Goal: Task Accomplishment & Management: Use online tool/utility

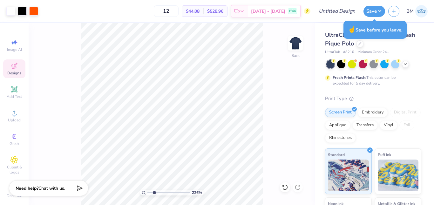
type input "2.25970893084527"
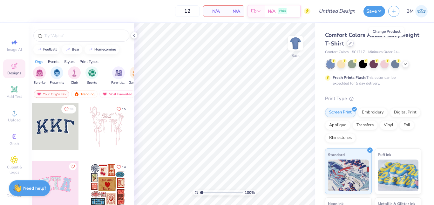
click at [351, 43] on icon at bounding box center [350, 43] width 3 height 3
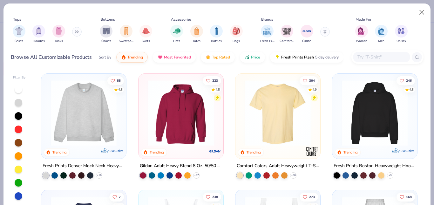
click at [74, 32] on button at bounding box center [77, 32] width 10 height 10
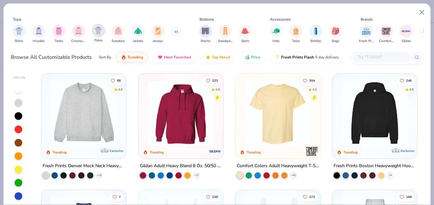
click at [101, 31] on img "filter for Polos" at bounding box center [98, 30] width 7 height 7
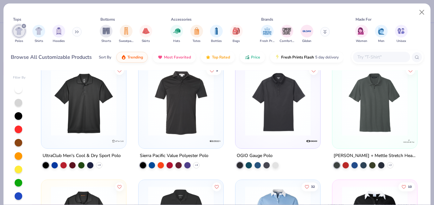
scroll to position [476, 0]
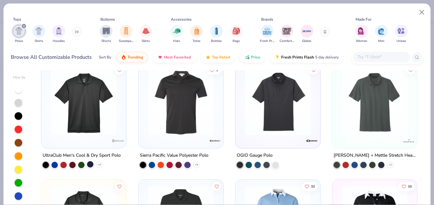
click at [89, 166] on div at bounding box center [90, 164] width 6 height 6
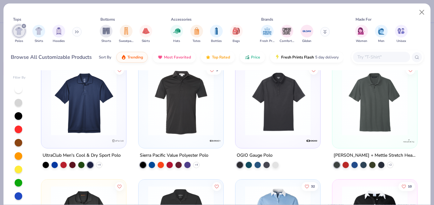
click at [77, 109] on img at bounding box center [84, 103] width 72 height 66
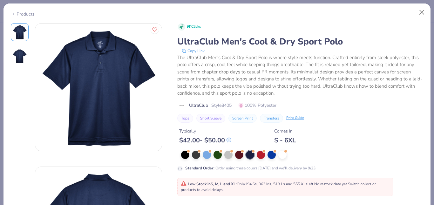
scroll to position [84, 0]
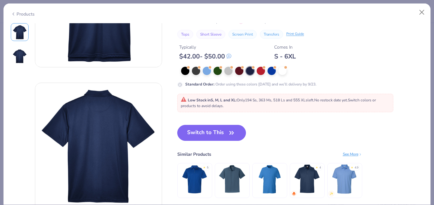
click at [216, 130] on button "Switch to This" at bounding box center [211, 133] width 69 height 16
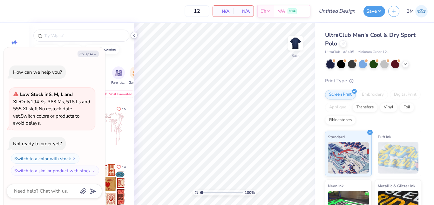
click at [133, 35] on icon at bounding box center [134, 35] width 5 height 5
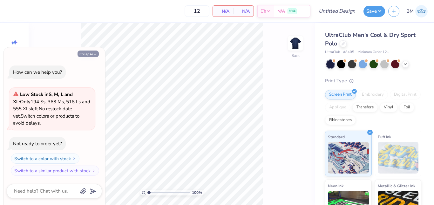
click at [85, 55] on button "Collapse" at bounding box center [88, 54] width 21 height 7
type textarea "x"
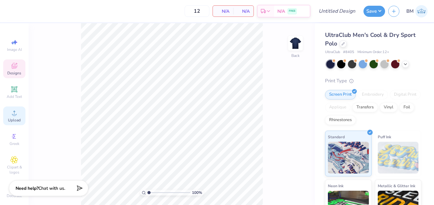
click at [10, 113] on icon at bounding box center [14, 113] width 8 height 8
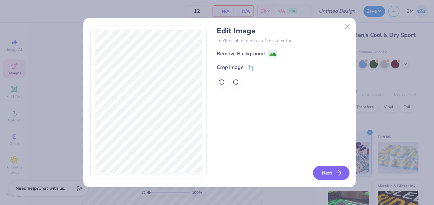
click at [328, 173] on button "Next" at bounding box center [331, 173] width 37 height 14
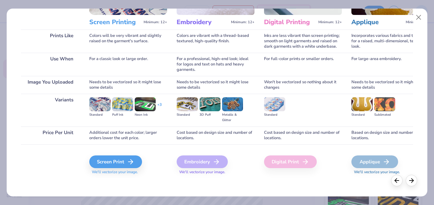
scroll to position [80, 0]
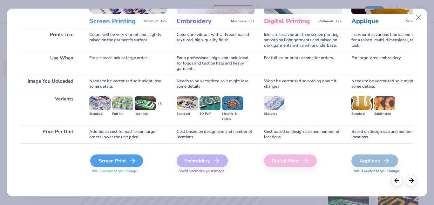
click at [127, 157] on div "Screen Print" at bounding box center [116, 160] width 53 height 13
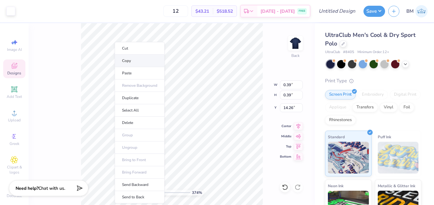
click at [132, 63] on li "Copy" at bounding box center [140, 61] width 50 height 12
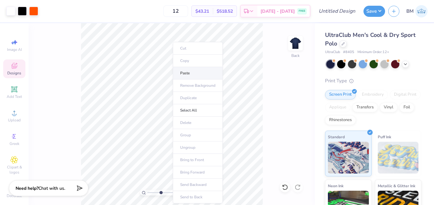
click at [185, 73] on li "Paste" at bounding box center [198, 73] width 50 height 12
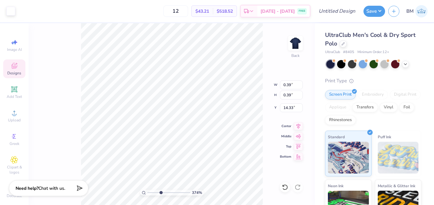
type input "3.73674857298643"
type input "14.26"
click at [15, 91] on icon at bounding box center [14, 89] width 8 height 8
type input "3.73674857298643"
type input "6.88"
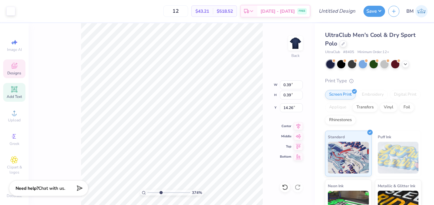
type input "1.99"
type input "12.00"
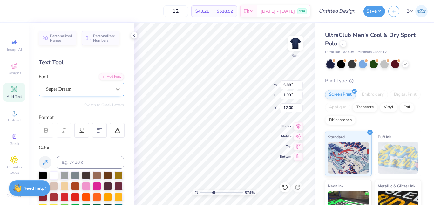
click at [115, 87] on icon at bounding box center [118, 89] width 6 height 6
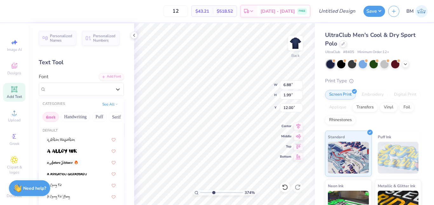
click at [54, 116] on button "Greek" at bounding box center [51, 117] width 16 height 10
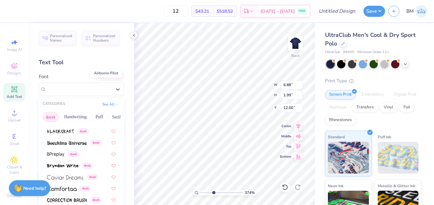
scroll to position [101, 0]
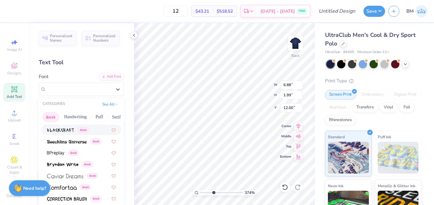
click at [51, 118] on button "Greek" at bounding box center [51, 117] width 16 height 10
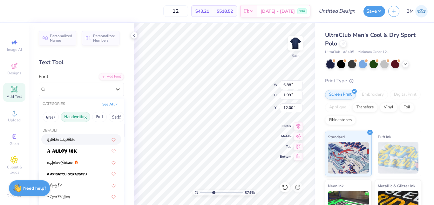
click at [75, 116] on button "Handwriting" at bounding box center [76, 117] width 30 height 10
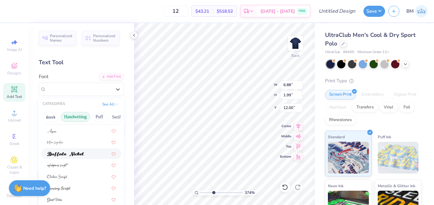
scroll to position [32, 0]
type input "3.73674857298643"
type input "0.35"
type input "0.39"
type input "14.27"
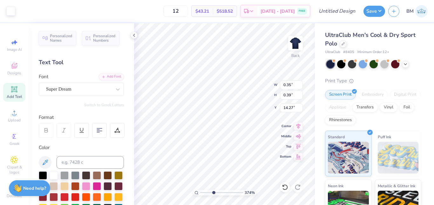
type input "3.73674857298643"
type input "6.88"
type input "1.99"
type input "12.00"
click at [98, 92] on div "Super Dream" at bounding box center [78, 89] width 67 height 10
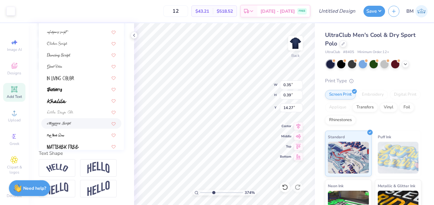
scroll to position [0, 0]
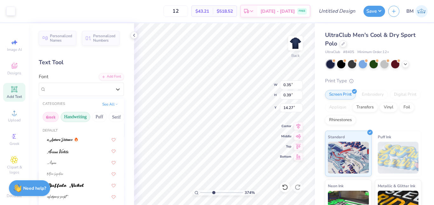
click at [51, 116] on button "Greek" at bounding box center [51, 117] width 16 height 10
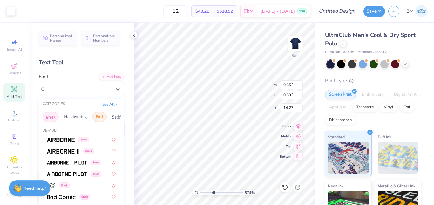
scroll to position [0, 31]
click at [87, 116] on button "Serif" at bounding box center [86, 117] width 16 height 10
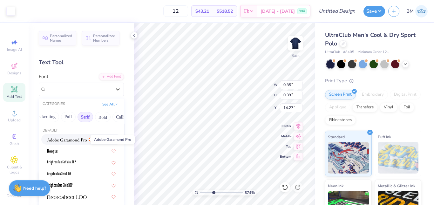
click at [72, 140] on img at bounding box center [67, 140] width 40 height 4
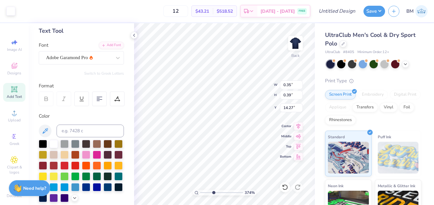
scroll to position [0, 0]
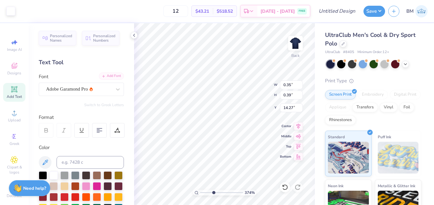
click at [108, 76] on div "Add Font" at bounding box center [111, 75] width 25 height 7
click at [11, 93] on div "Add Text" at bounding box center [14, 92] width 22 height 19
click at [115, 89] on icon at bounding box center [118, 89] width 6 height 6
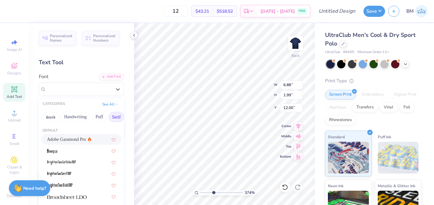
click at [114, 116] on button "Serif" at bounding box center [117, 117] width 16 height 10
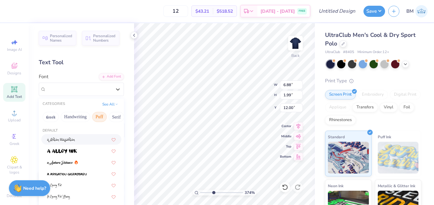
click at [102, 116] on button "Puff" at bounding box center [99, 117] width 15 height 10
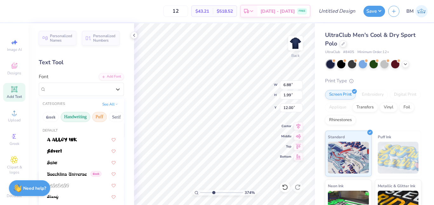
click at [77, 117] on button "Handwriting" at bounding box center [76, 117] width 30 height 10
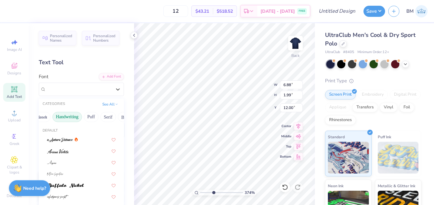
scroll to position [0, 10]
click at [107, 118] on button "Serif" at bounding box center [107, 117] width 16 height 10
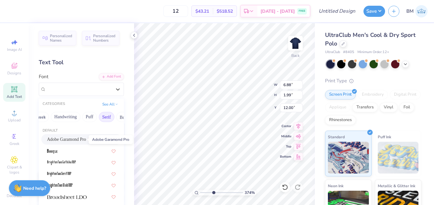
click at [74, 140] on span "Adobe Garamond Pro" at bounding box center [66, 139] width 39 height 7
type input "3.73674857298643"
type input "6.92"
type input "1.90"
type input "12.05"
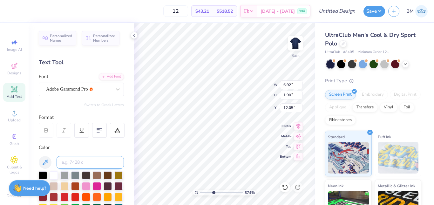
click at [91, 156] on input at bounding box center [90, 162] width 67 height 13
type input "3.73674857298643"
type textarea "TEX"
type input "3.73674857298643"
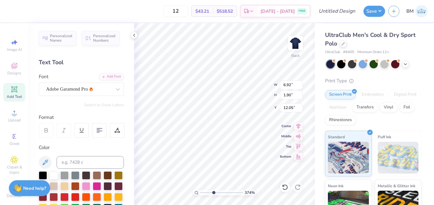
type textarea "TE"
type input "3.73674857298643"
type textarea "T"
type input "3.73674857298643"
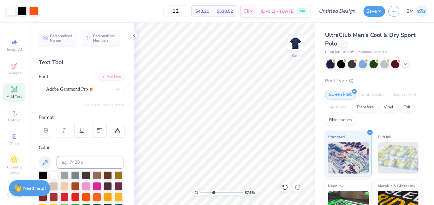
click at [10, 93] on icon at bounding box center [14, 89] width 8 height 8
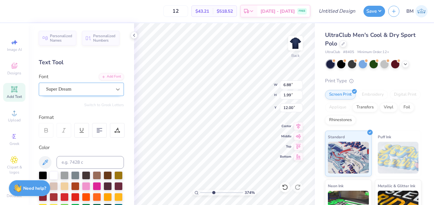
type input "3.73674857298643"
type textarea "TEX"
type input "3.73674857298643"
type textarea "TE"
type input "3.73674857298643"
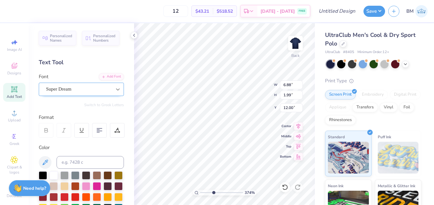
type textarea "T"
type input "3.73674857298643"
type textarea "L"
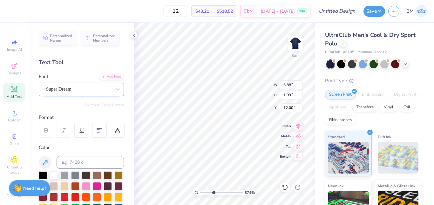
click at [102, 91] on div "Super Dream" at bounding box center [78, 89] width 67 height 10
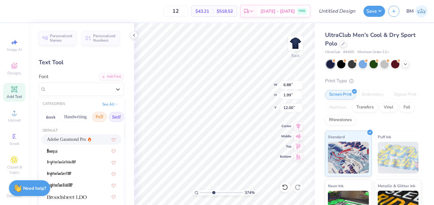
click at [100, 116] on button "Puff" at bounding box center [99, 117] width 15 height 10
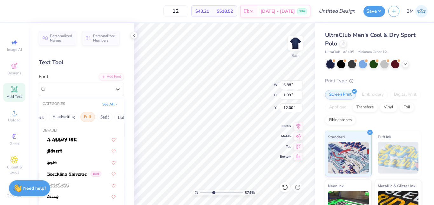
scroll to position [0, 12]
click at [120, 119] on div "Format" at bounding box center [82, 117] width 86 height 7
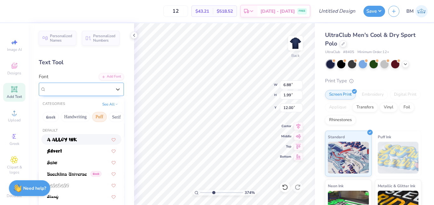
click at [89, 91] on div "Super Dream" at bounding box center [78, 89] width 67 height 10
click at [116, 119] on button "Serif" at bounding box center [117, 117] width 16 height 10
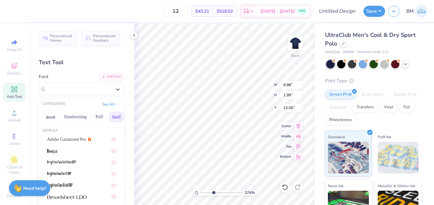
scroll to position [0, 37]
click at [84, 139] on span "Adobe Garamond Pro" at bounding box center [66, 139] width 39 height 7
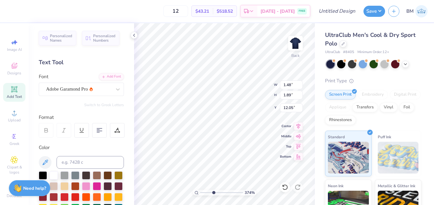
type input "3.73674857298643"
type input "13.51"
type input "3.73674857298643"
type input "0.36"
type input "0.46"
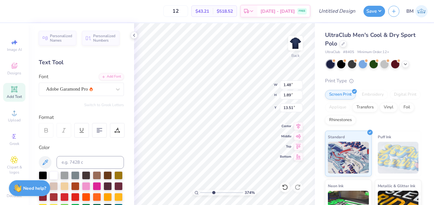
type input "14.95"
type input "3.73674857298643"
type input "14.26"
type input "3.73674857298643"
type input "0.30"
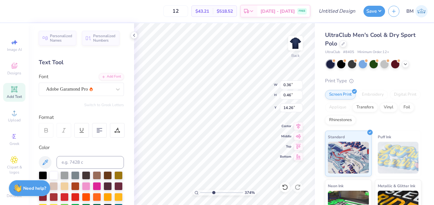
type input "0.38"
type input "14.34"
click at [46, 130] on icon at bounding box center [46, 130] width 6 height 6
type input "3.73674857298643"
type input "14.27"
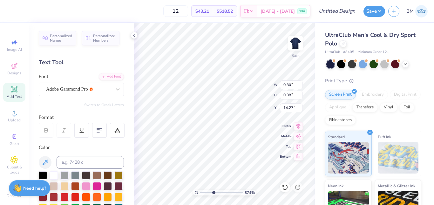
type input "3.73674857298643"
type input "0.39"
type input "14.26"
type input "3.73674857298643"
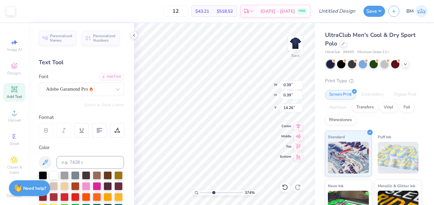
type input "0.30"
type input "0.38"
type input "14.27"
type input "3.73674857298643"
type input "0.39"
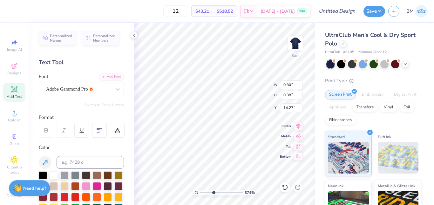
type input "0.39"
type input "14.26"
type input "3.73674857298643"
